Goal: Task Accomplishment & Management: Use online tool/utility

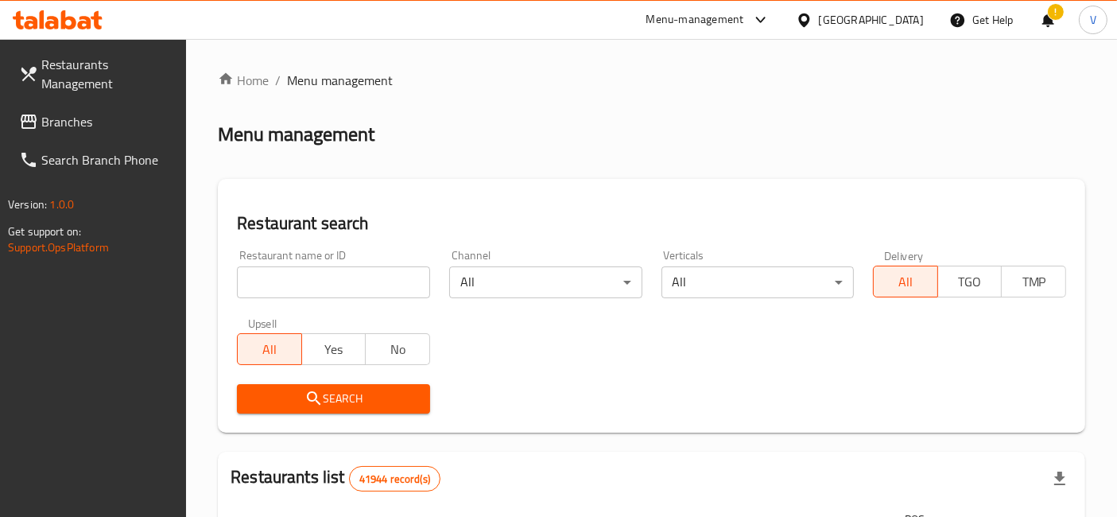
click at [65, 118] on div at bounding box center [558, 258] width 1117 height 517
click at [64, 118] on span "Branches" at bounding box center [107, 121] width 133 height 19
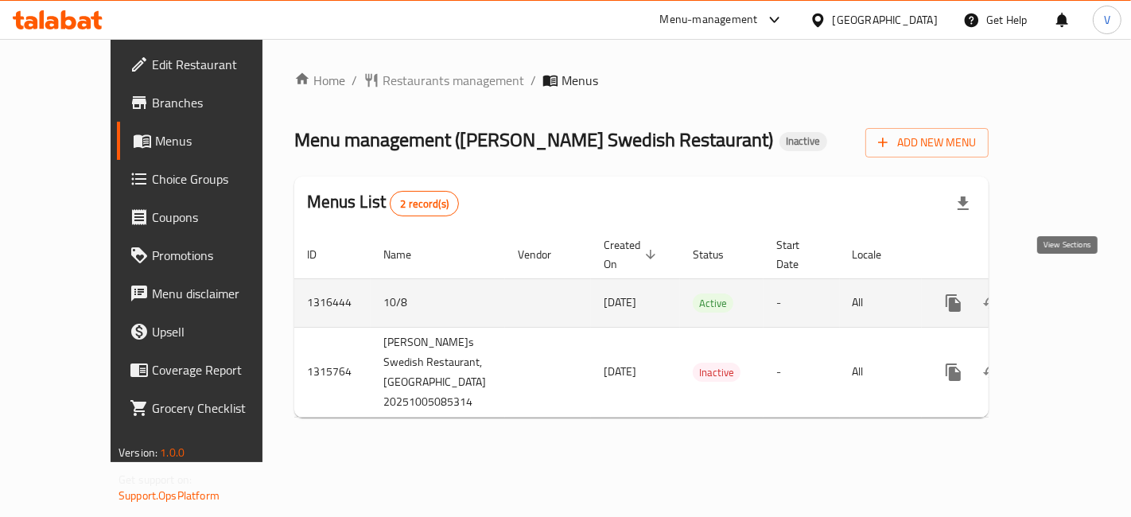
click at [1061, 293] on icon "enhanced table" at bounding box center [1067, 302] width 19 height 19
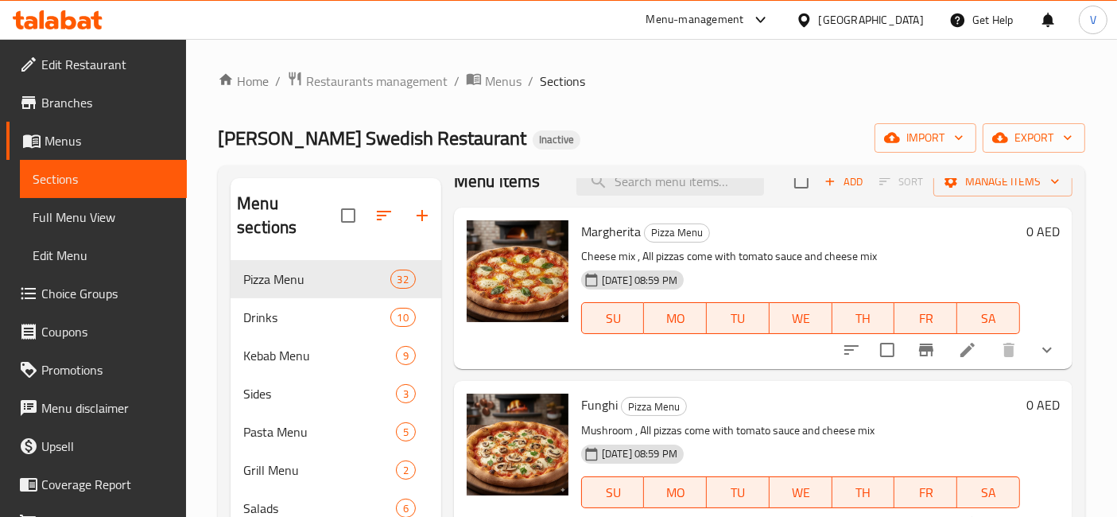
scroll to position [88, 0]
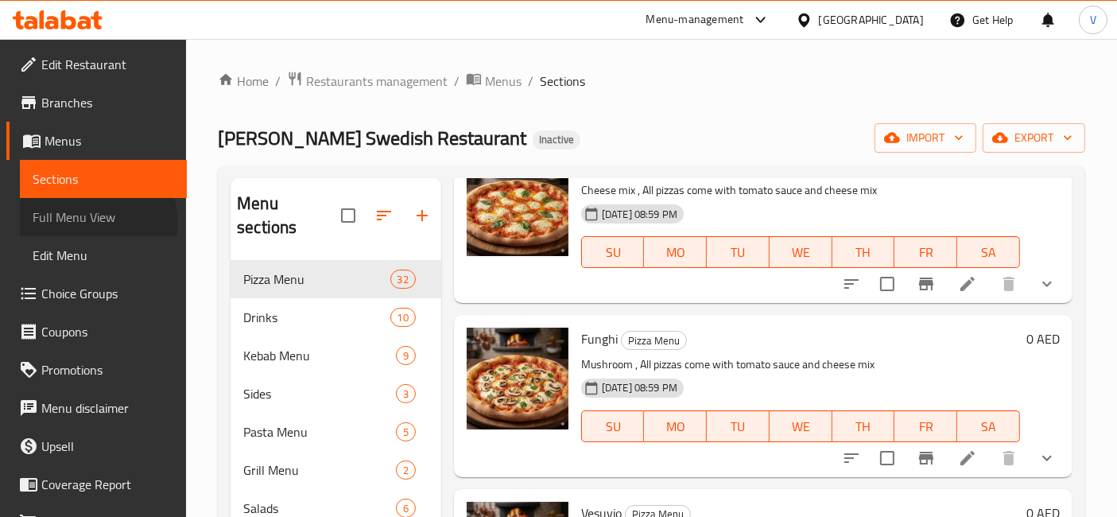
click at [85, 223] on span "Full Menu View" at bounding box center [104, 217] width 142 height 19
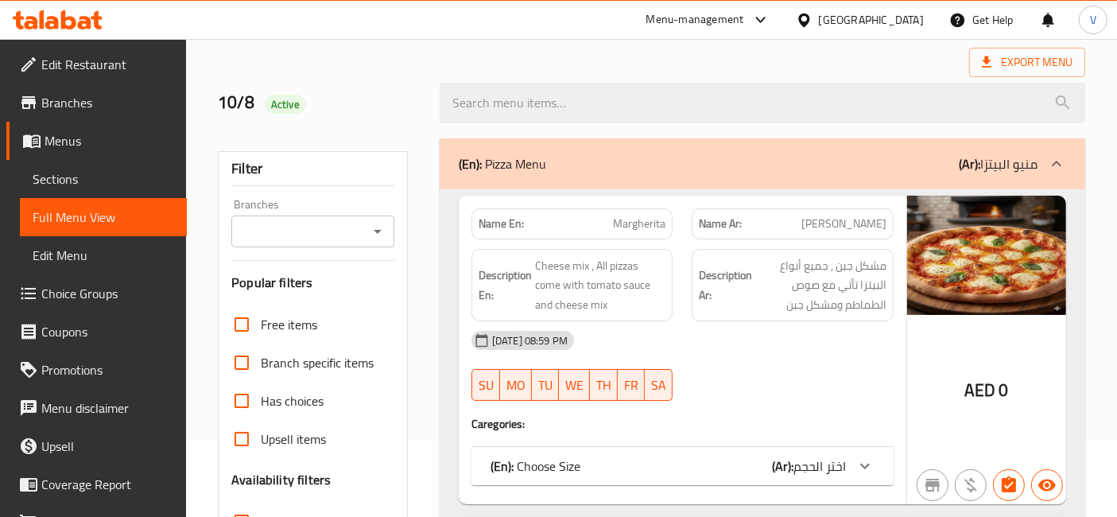
scroll to position [177, 0]
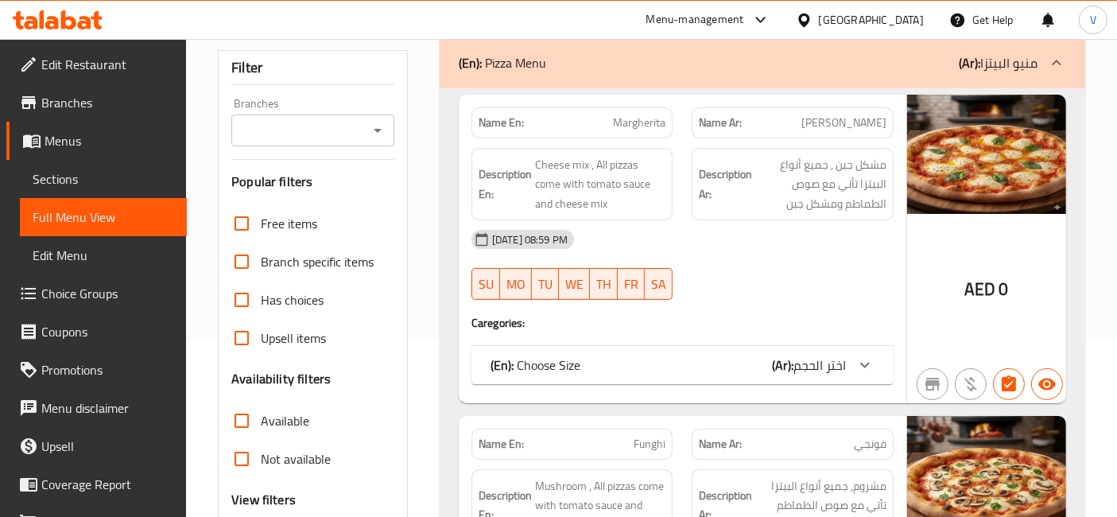
click at [649, 362] on div "(En): Choose Size (Ar): اختر الحجم" at bounding box center [668, 364] width 355 height 19
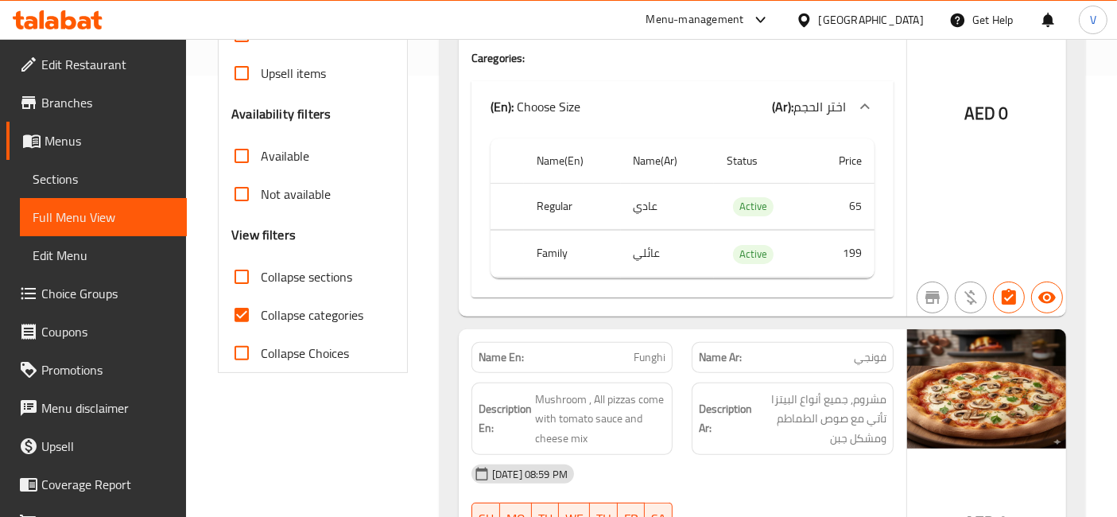
scroll to position [265, 0]
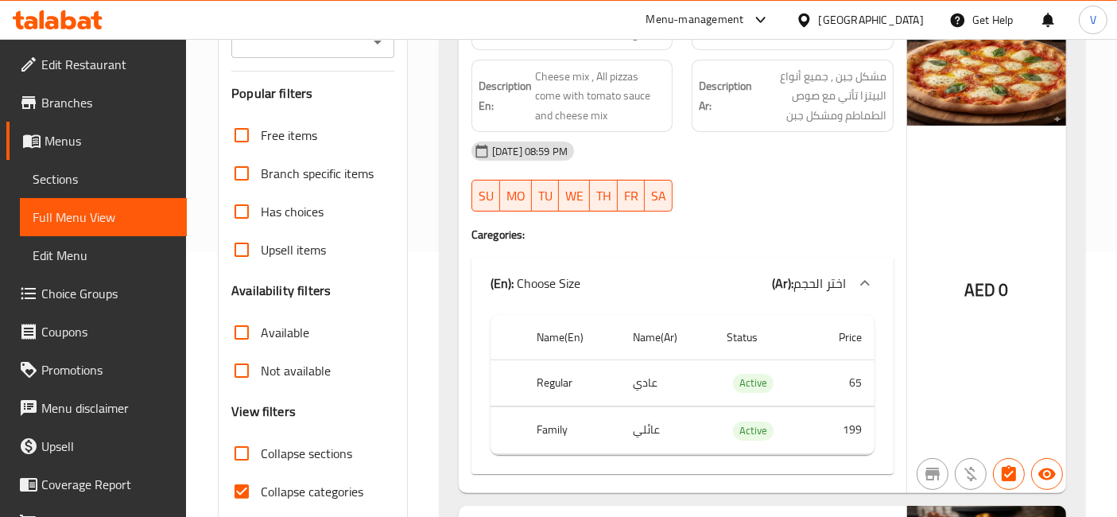
click at [698, 262] on div "(En): Choose Size (Ar): اختر الحجم" at bounding box center [683, 283] width 422 height 51
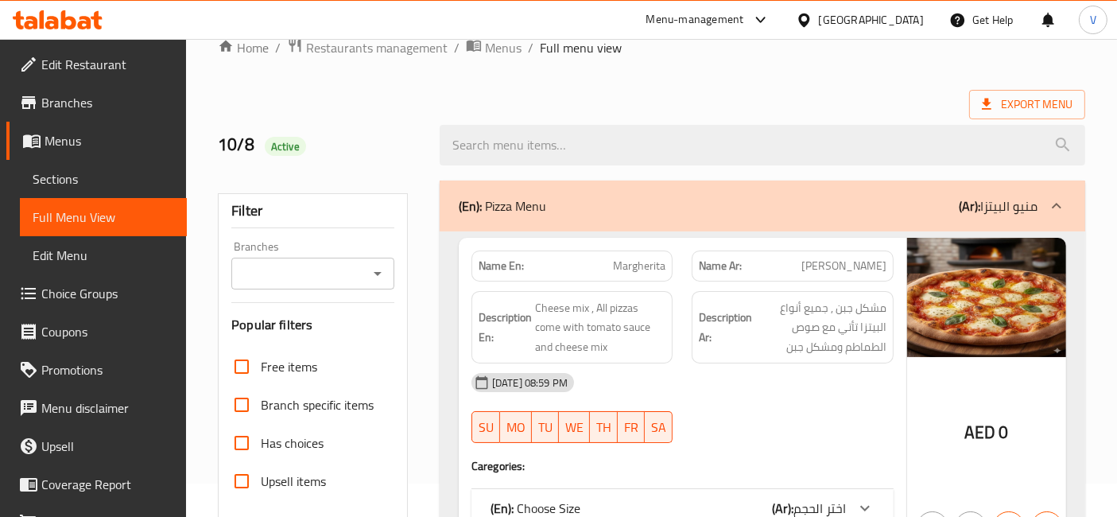
scroll to position [0, 0]
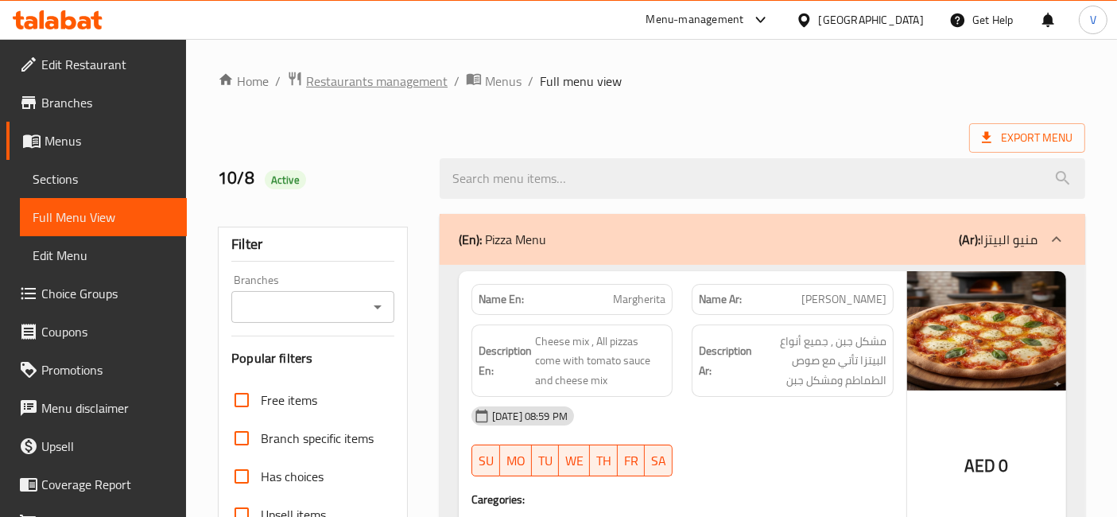
click at [347, 85] on span "Restaurants management" at bounding box center [377, 81] width 142 height 19
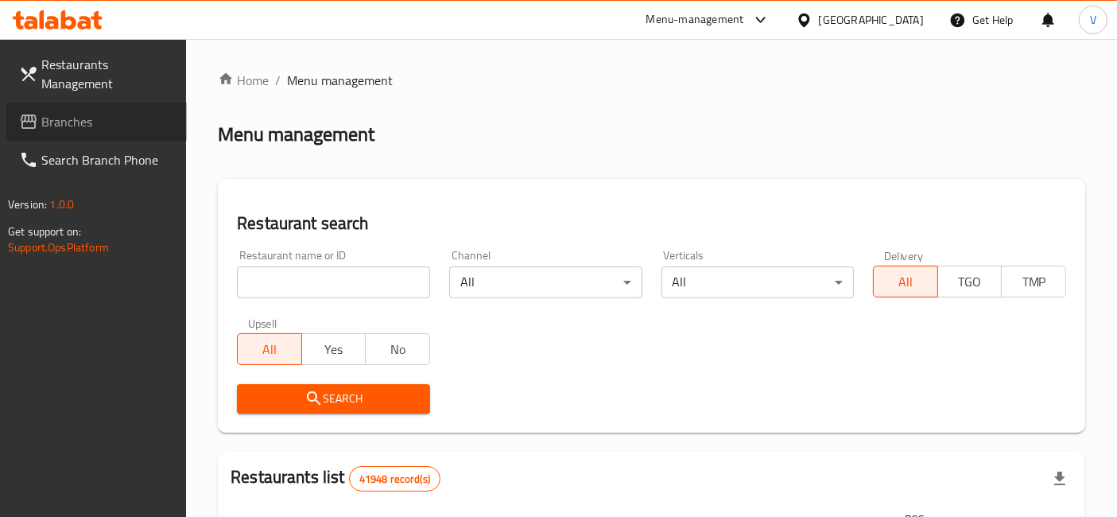
click at [76, 118] on span "Branches" at bounding box center [107, 121] width 133 height 19
